Goal: Navigation & Orientation: Find specific page/section

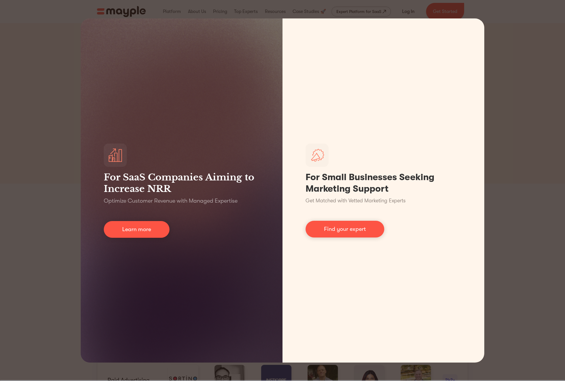
click at [509, 136] on div "For SaaS Companies Aiming to Increase NRR Optimize Customer Revenue with Manage…" at bounding box center [282, 190] width 565 height 381
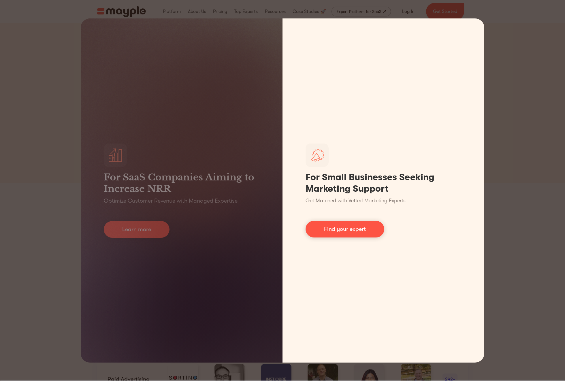
click at [364, 232] on link "Find your expert" at bounding box center [345, 229] width 79 height 17
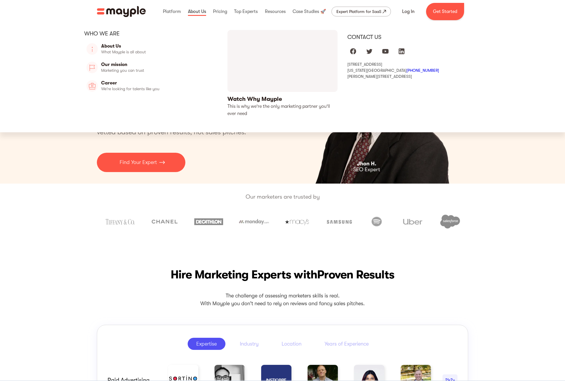
click at [199, 14] on link at bounding box center [197, 11] width 21 height 18
